Goal: Find specific page/section: Find specific page/section

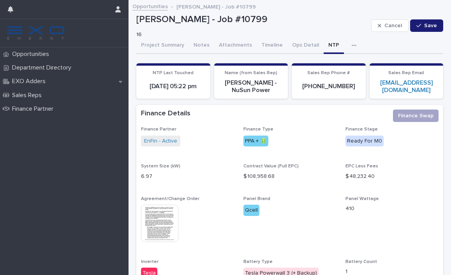
click at [150, 5] on link "Opportunities" at bounding box center [149, 6] width 35 height 9
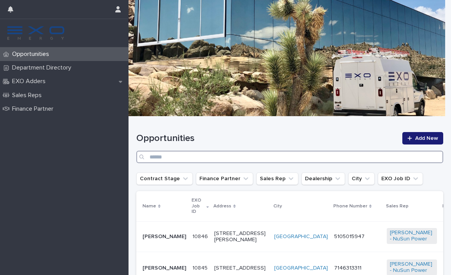
click at [316, 158] on input "Search" at bounding box center [289, 157] width 307 height 12
paste input "**********"
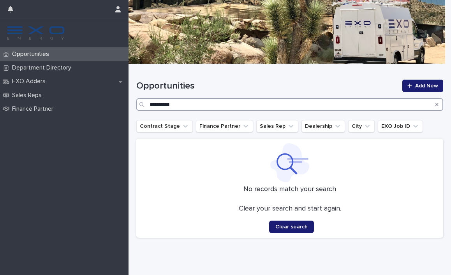
scroll to position [60, 0]
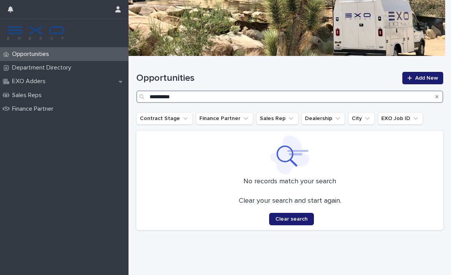
type input "**********"
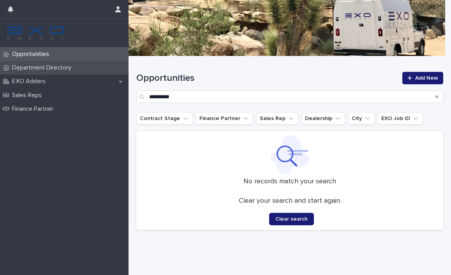
click at [57, 70] on p "Department Directory" at bounding box center [43, 67] width 68 height 7
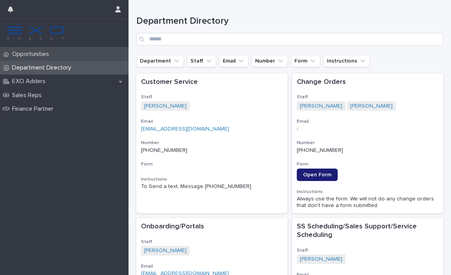
click at [51, 54] on p "Opportunities" at bounding box center [32, 54] width 46 height 7
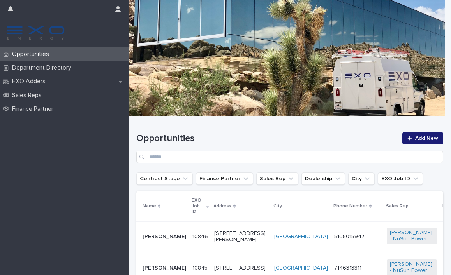
click at [52, 54] on p "Opportunities" at bounding box center [32, 54] width 46 height 7
click at [386, 202] on p "Sales Rep" at bounding box center [397, 206] width 23 height 9
click at [369, 205] on icon at bounding box center [370, 207] width 2 height 4
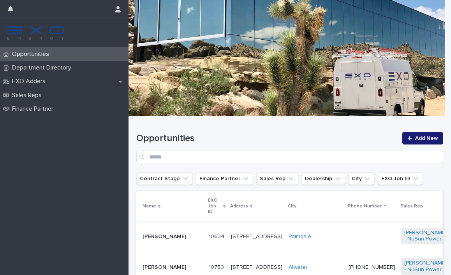
click at [347, 203] on p "Phone Number" at bounding box center [364, 206] width 34 height 9
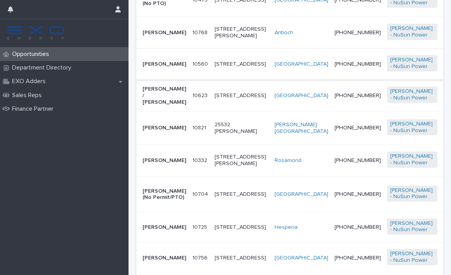
scroll to position [554, 0]
